Goal: Task Accomplishment & Management: Manage account settings

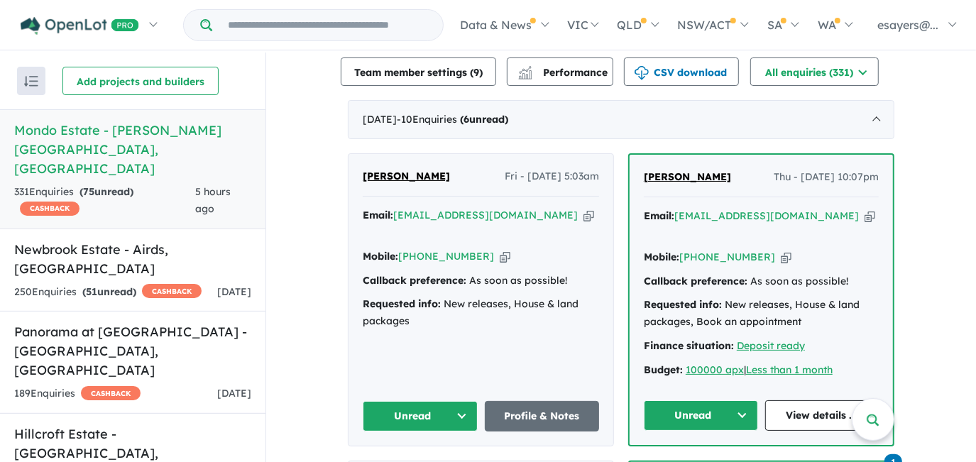
scroll to position [645, 0]
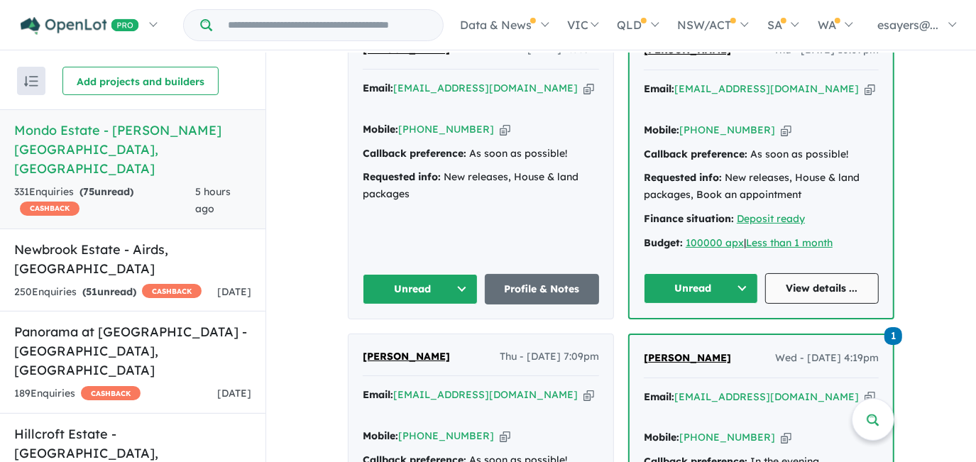
click at [809, 273] on link "View details ..." at bounding box center [822, 288] width 114 height 31
click at [679, 273] on button "Unread" at bounding box center [701, 288] width 114 height 31
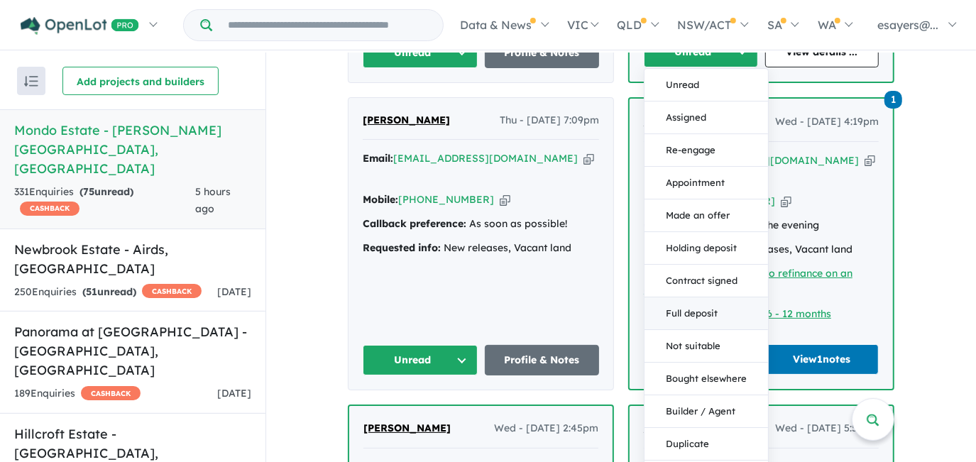
scroll to position [903, 0]
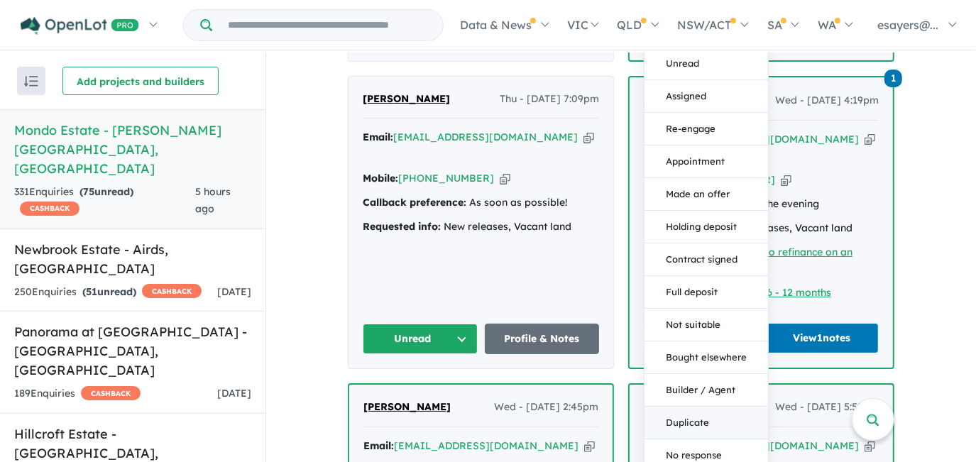
click at [712, 407] on button "Duplicate" at bounding box center [707, 423] width 124 height 33
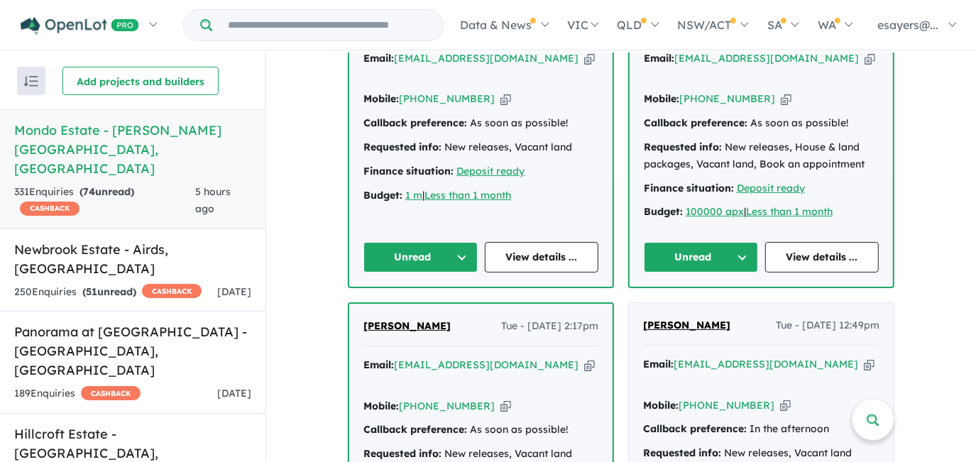
scroll to position [1161, 0]
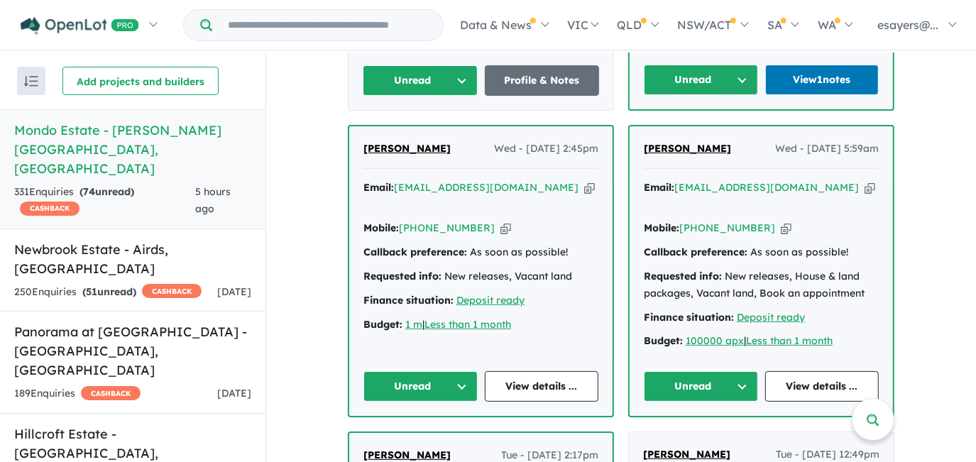
click at [687, 371] on button "Unread" at bounding box center [701, 386] width 114 height 31
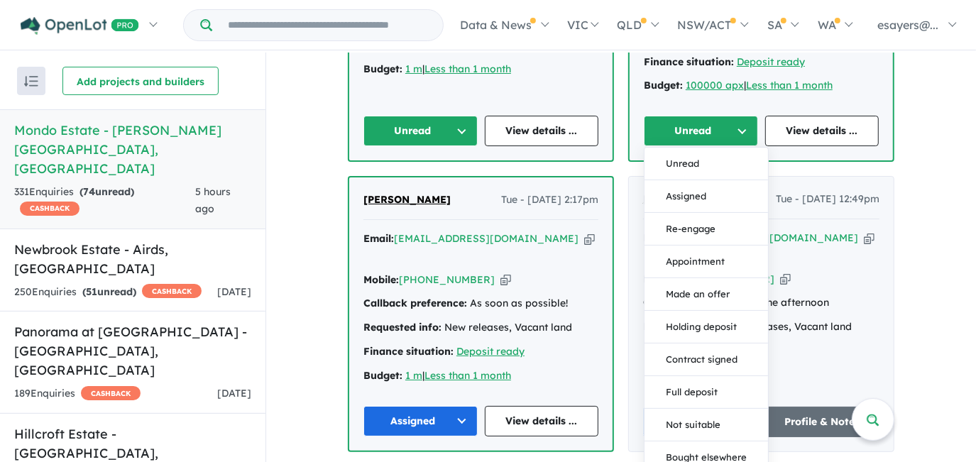
scroll to position [1484, 0]
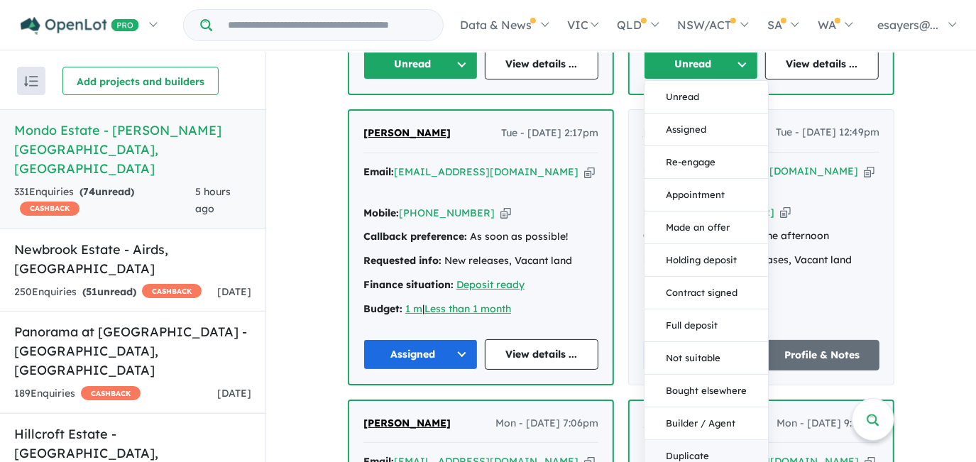
click at [698, 441] on button "Duplicate" at bounding box center [707, 457] width 124 height 33
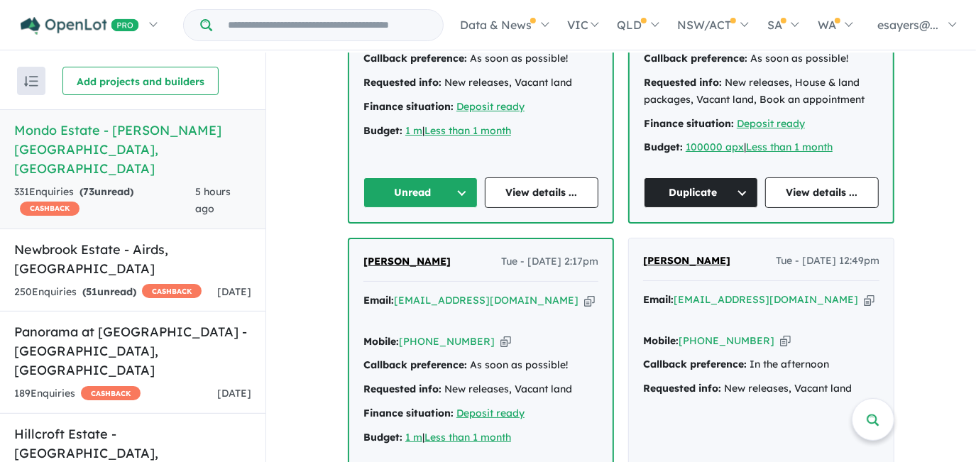
scroll to position [1161, 0]
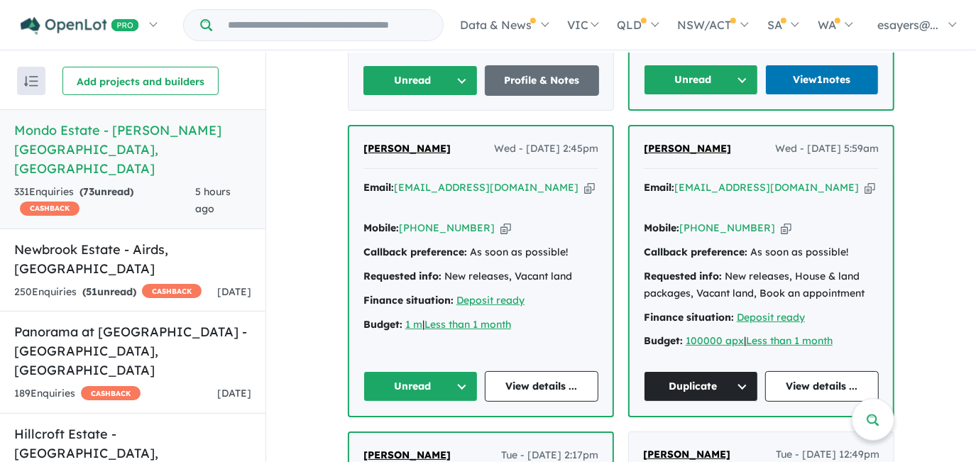
click at [493, 180] on div "Email: cinthe2@gmail.com Copied!" at bounding box center [480, 197] width 235 height 34
click at [584, 180] on icon "button" at bounding box center [589, 187] width 11 height 15
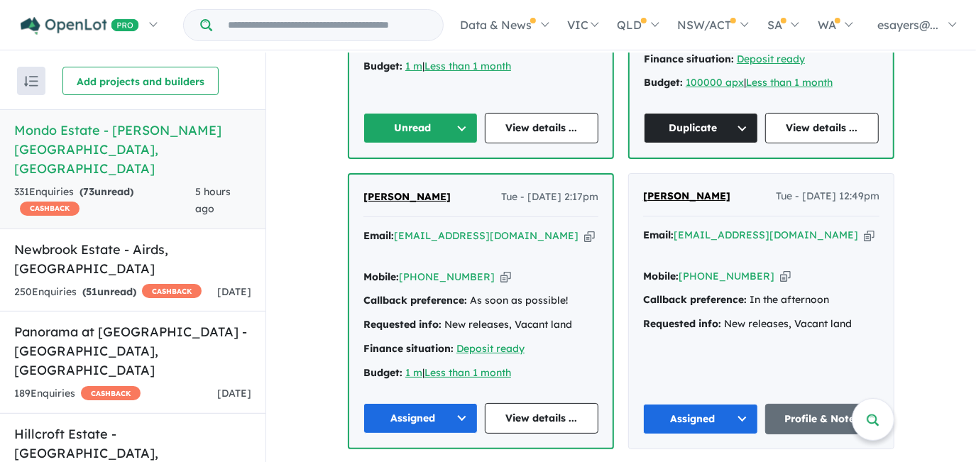
scroll to position [1290, 0]
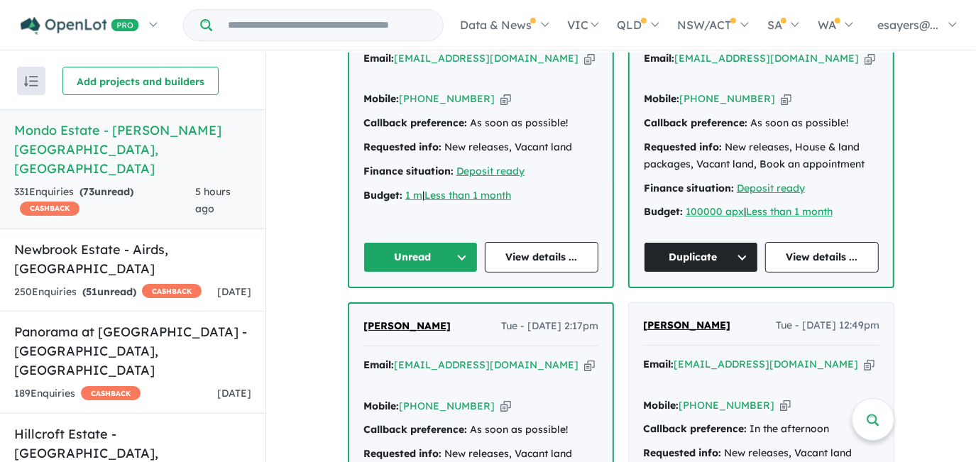
click at [398, 242] on button "Unread" at bounding box center [420, 257] width 114 height 31
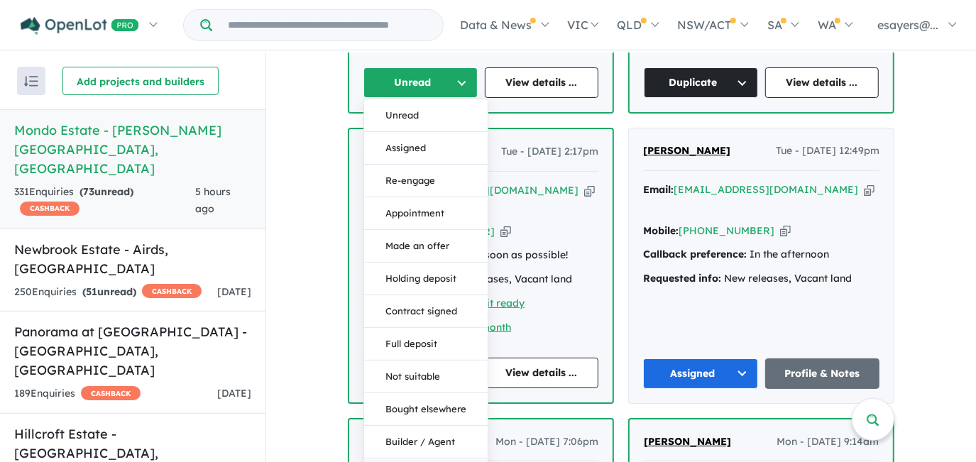
scroll to position [1613, 0]
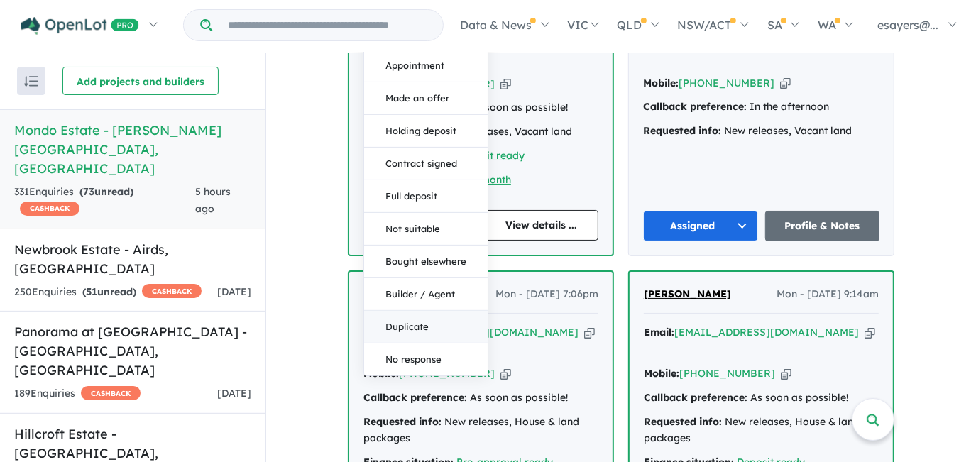
click at [435, 312] on button "Duplicate" at bounding box center [426, 328] width 124 height 33
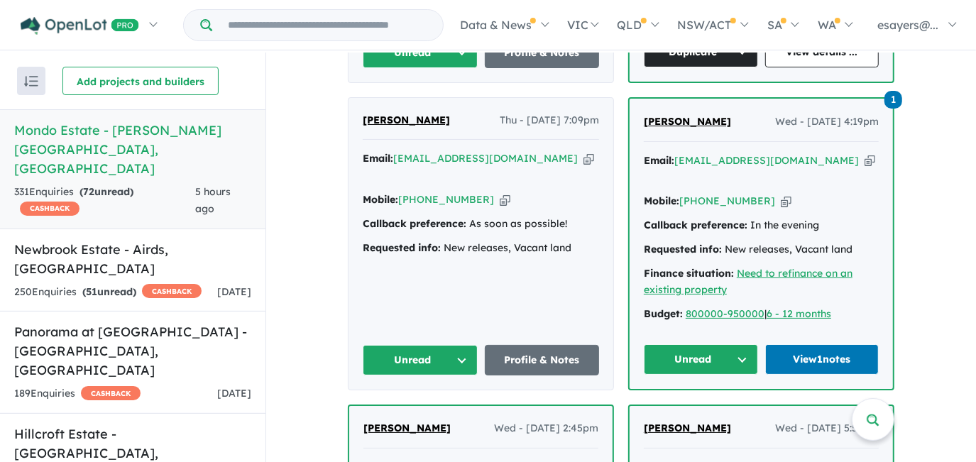
scroll to position [903, 0]
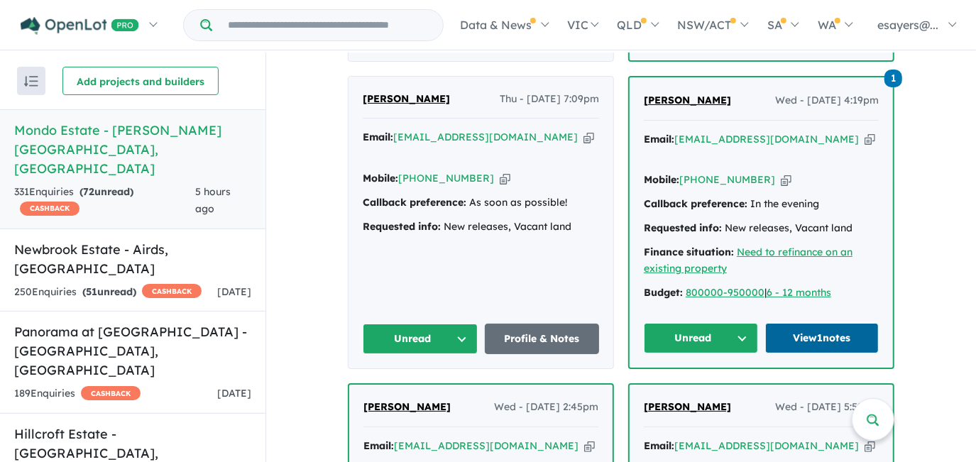
click at [801, 323] on link "View 1 notes" at bounding box center [822, 338] width 114 height 31
drag, startPoint x: 797, startPoint y: 111, endPoint x: 779, endPoint y: 97, distance: 23.2
click at [865, 132] on icon "button" at bounding box center [870, 139] width 11 height 15
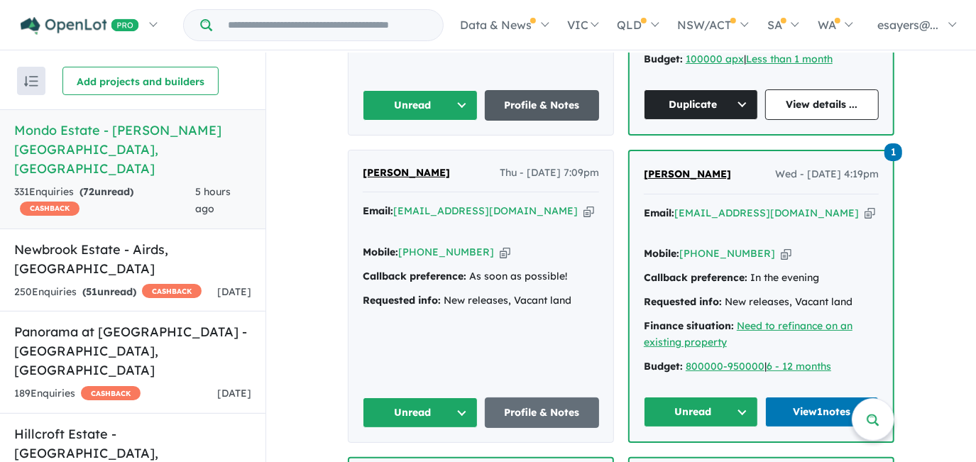
scroll to position [838, 0]
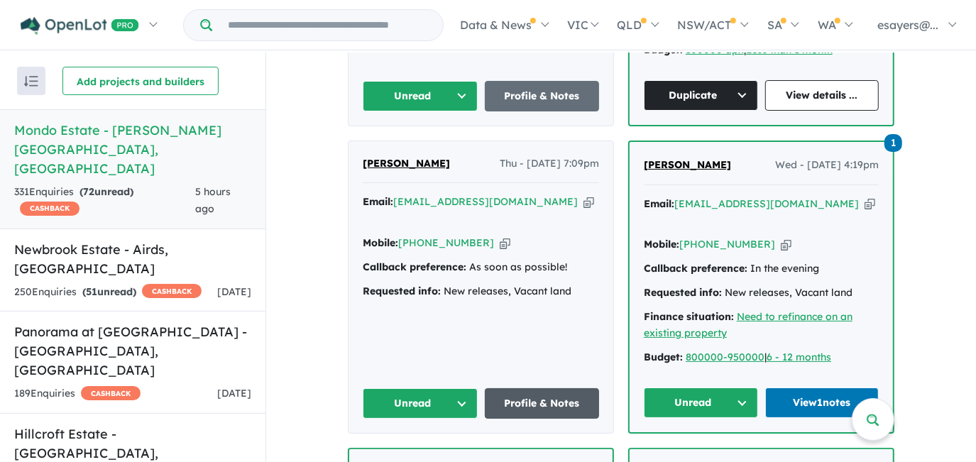
click at [532, 388] on link "Profile & Notes" at bounding box center [542, 403] width 115 height 31
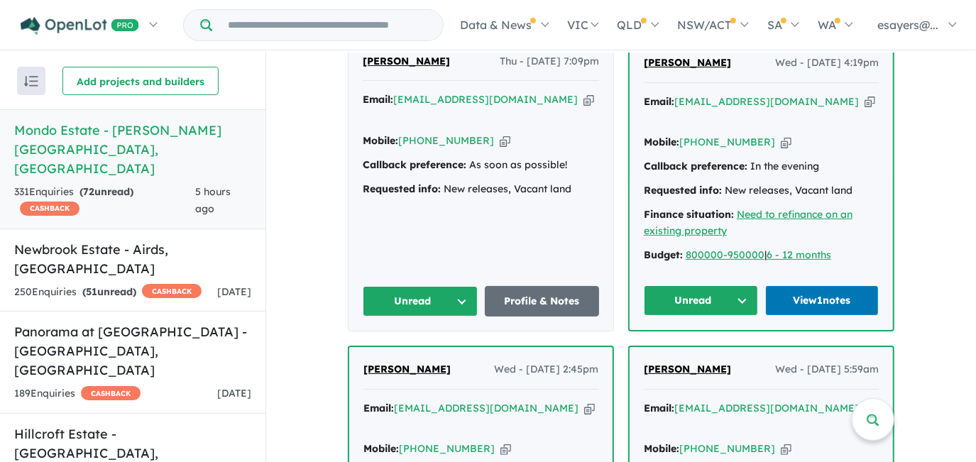
scroll to position [812, 0]
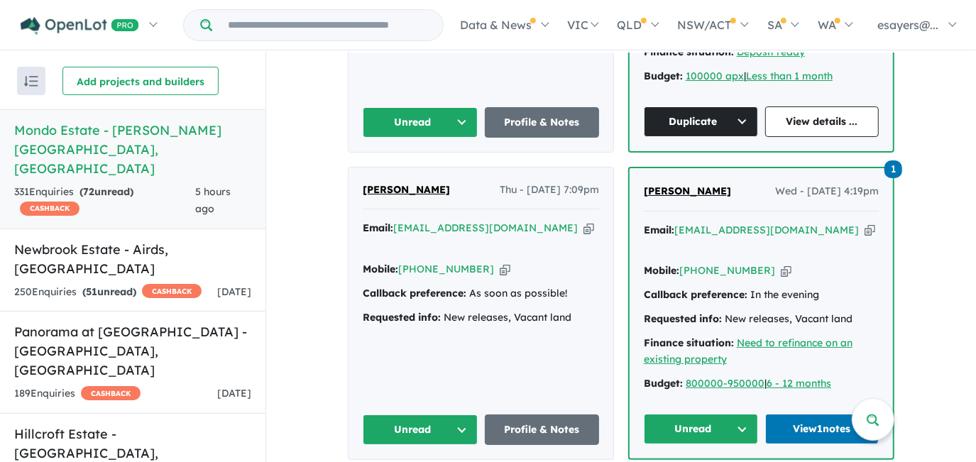
click at [583, 221] on icon "button" at bounding box center [588, 228] width 11 height 15
click at [409, 415] on button "Unread" at bounding box center [420, 430] width 115 height 31
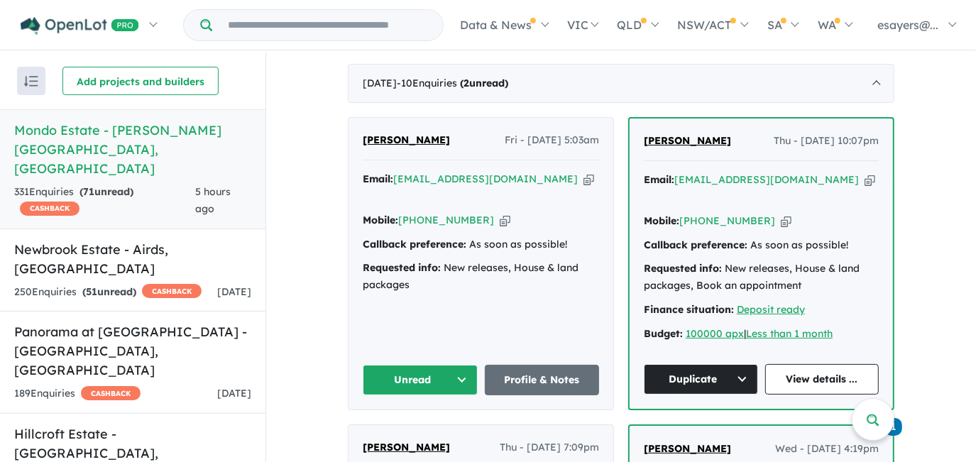
scroll to position [554, 0]
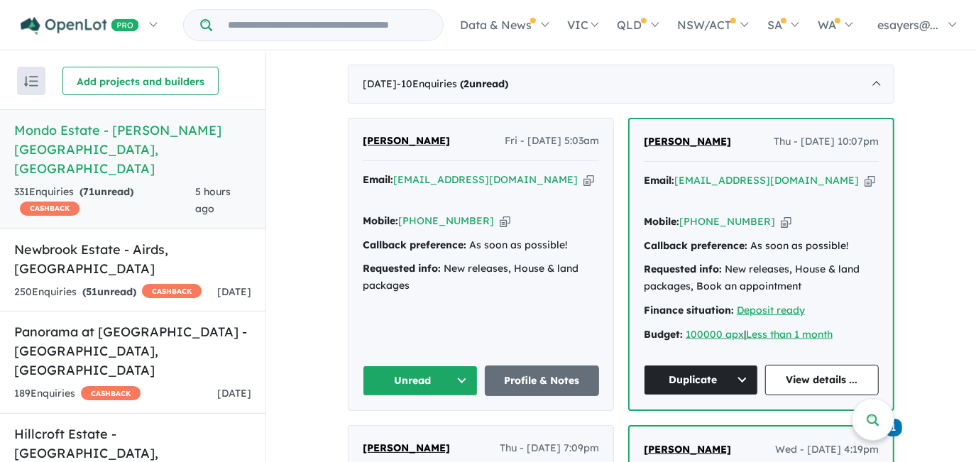
click at [583, 172] on icon "button" at bounding box center [588, 179] width 11 height 15
click at [413, 366] on button "Unread" at bounding box center [420, 381] width 115 height 31
click at [409, 430] on button "Assigned" at bounding box center [425, 446] width 124 height 33
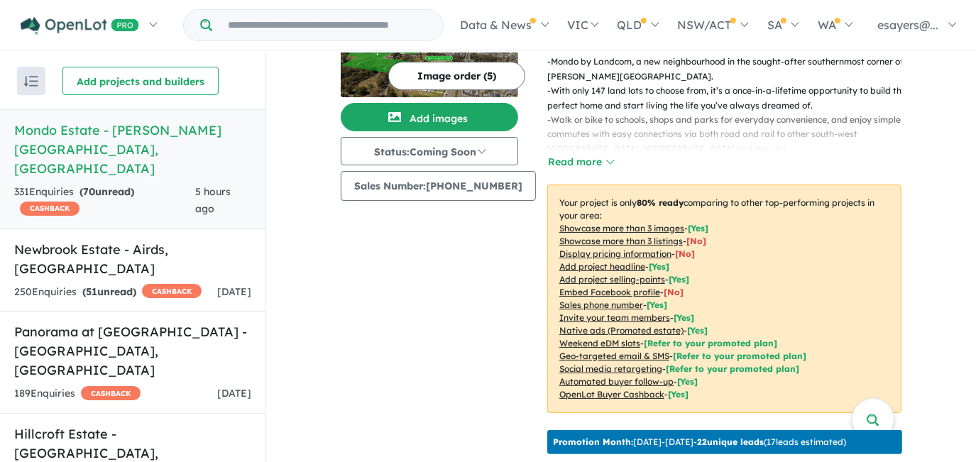
scroll to position [102, 0]
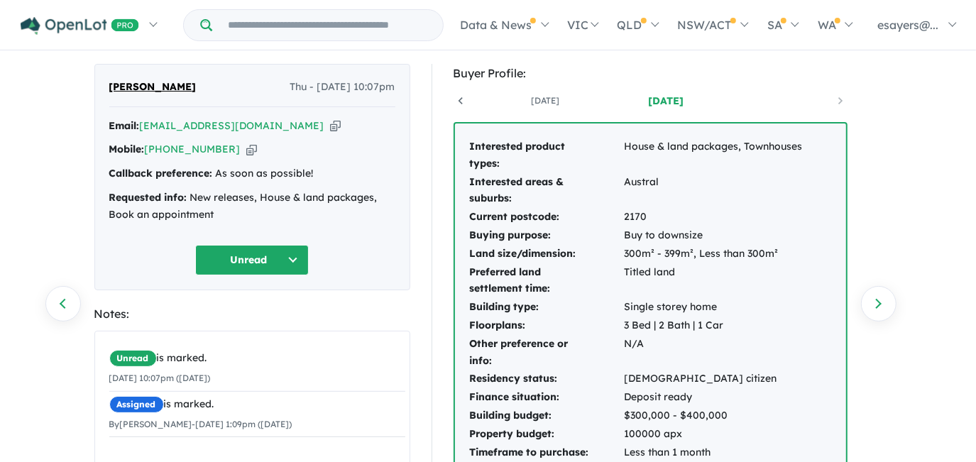
scroll to position [64, 0]
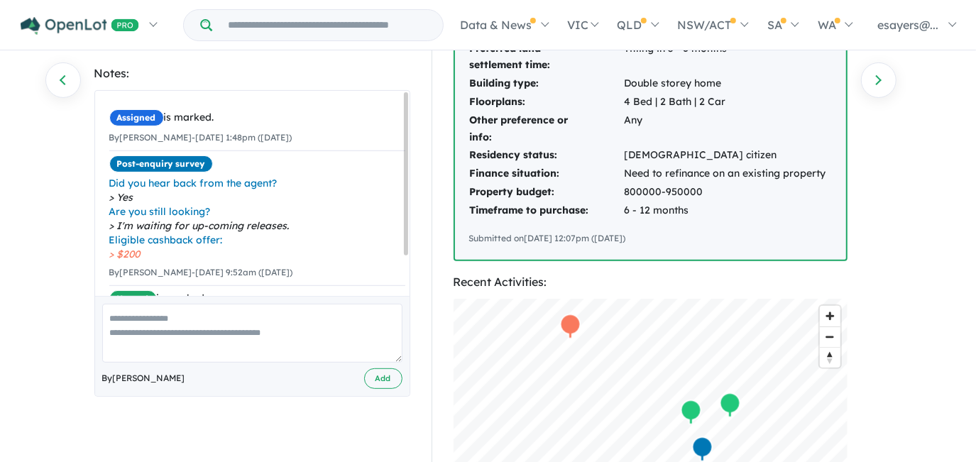
drag, startPoint x: 405, startPoint y: 219, endPoint x: 388, endPoint y: 189, distance: 34.7
click at [388, 189] on div "Assigned is marked. By Evina Sayers - 01/05/2025 1:48pm (Thursday) × Post-enqui…" at bounding box center [252, 193] width 314 height 205
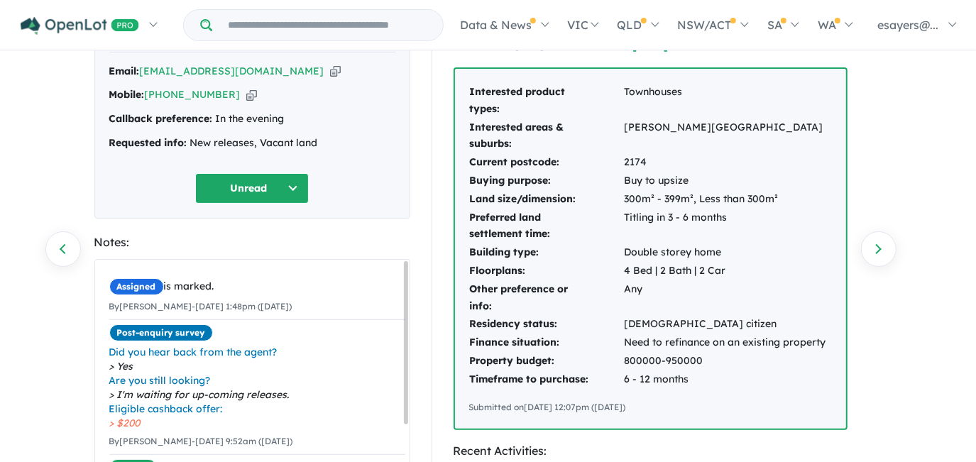
scroll to position [64, 0]
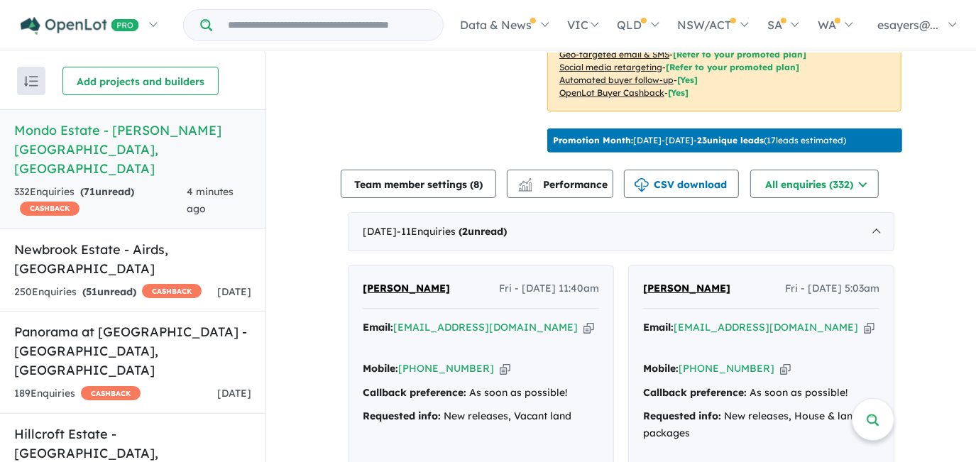
scroll to position [512, 0]
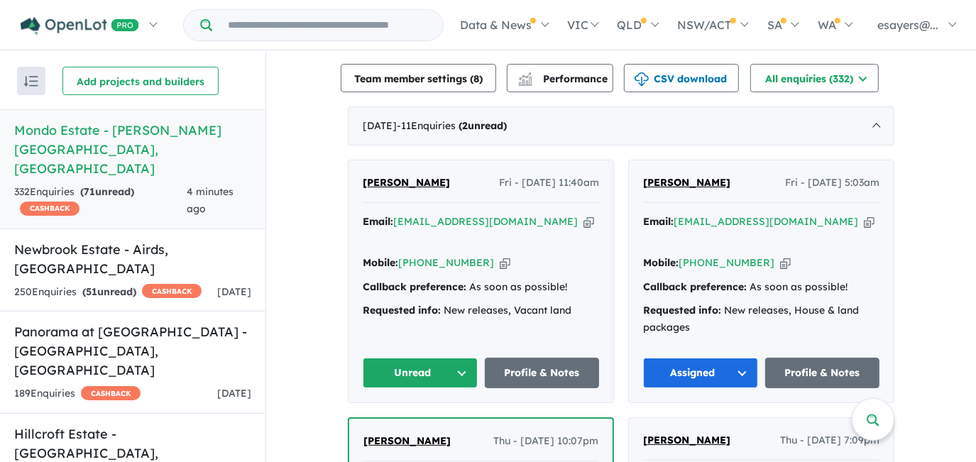
click at [583, 214] on icon "button" at bounding box center [588, 221] width 11 height 15
